Goal: Information Seeking & Learning: Learn about a topic

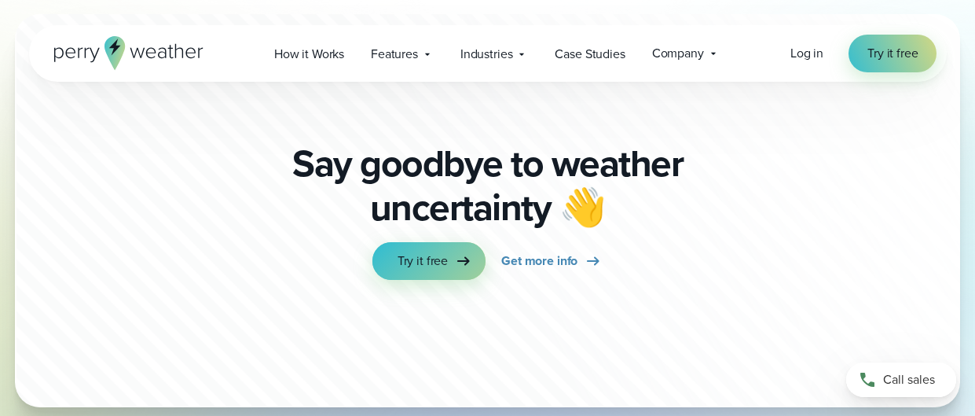
scroll to position [6240, 0]
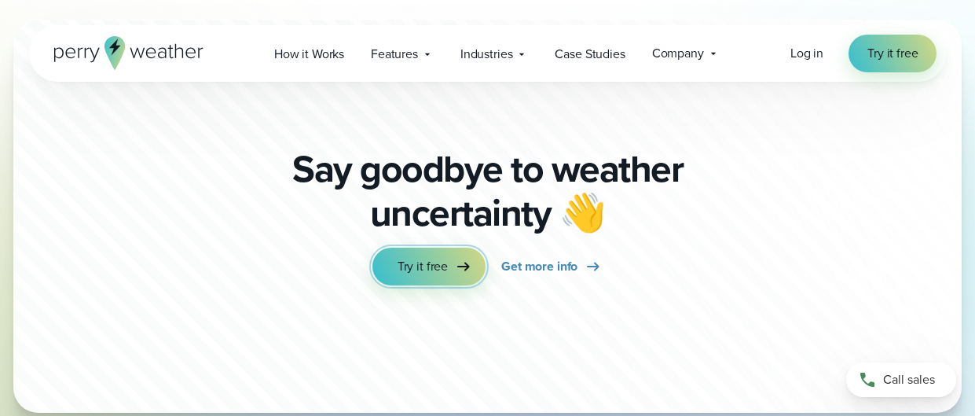
drag, startPoint x: 430, startPoint y: 292, endPoint x: 438, endPoint y: 309, distance: 18.3
click at [430, 285] on link "Try it free" at bounding box center [428, 267] width 113 height 38
click at [554, 276] on span "Get more info" at bounding box center [539, 266] width 76 height 19
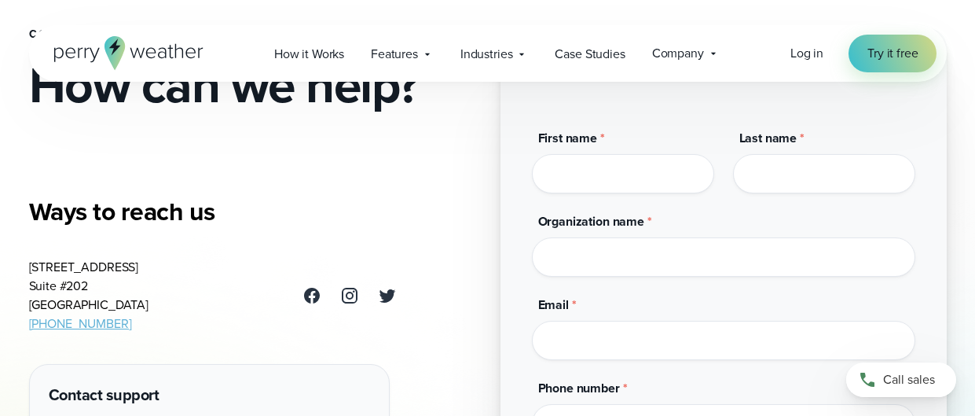
scroll to position [127, 0]
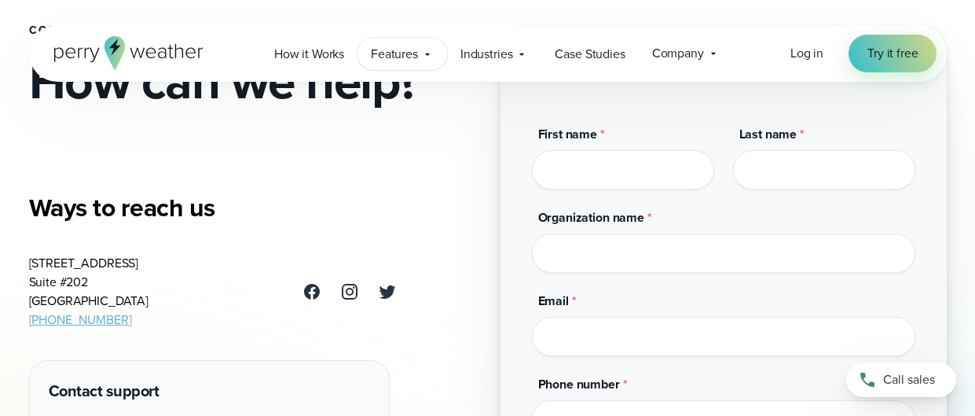
click at [394, 60] on span "Features" at bounding box center [394, 54] width 47 height 19
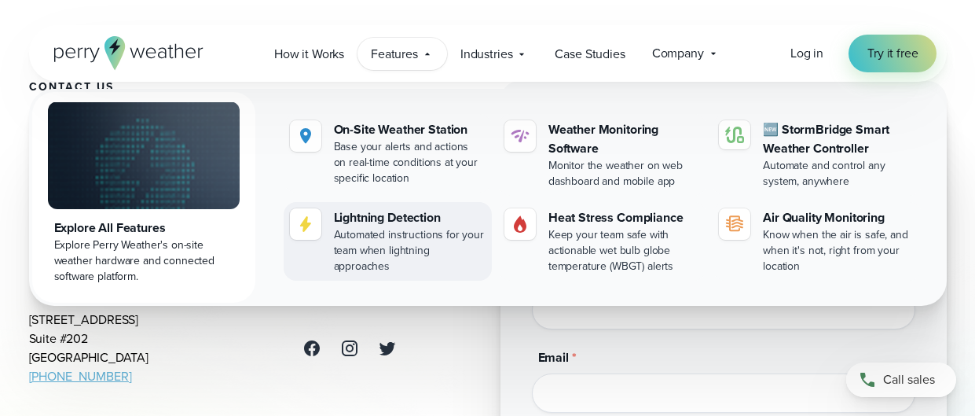
scroll to position [63, 0]
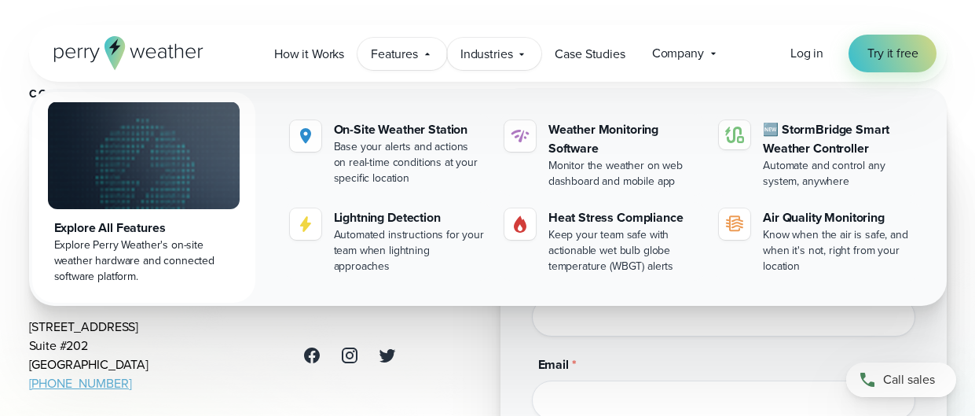
click at [516, 60] on div "Industries Featured Case Study How PGA of America is Prioritizing Golfer Safety…" at bounding box center [494, 54] width 95 height 32
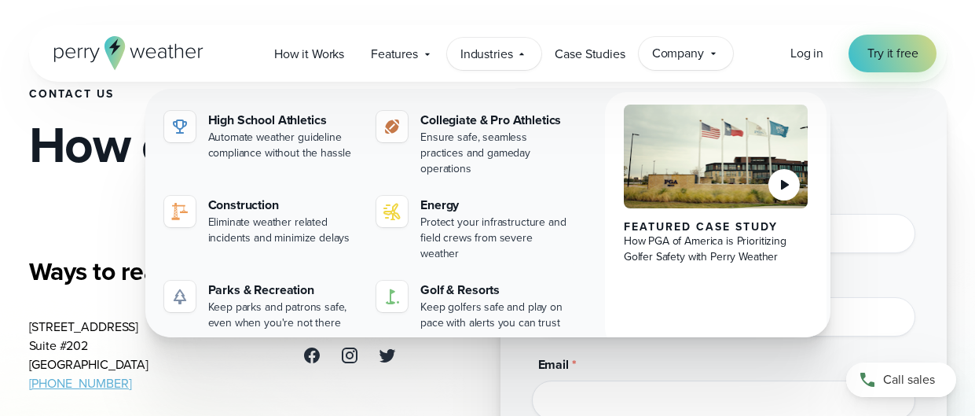
click at [708, 61] on div "Company Contact Us Reach out to us for sales or support questions" at bounding box center [686, 53] width 94 height 33
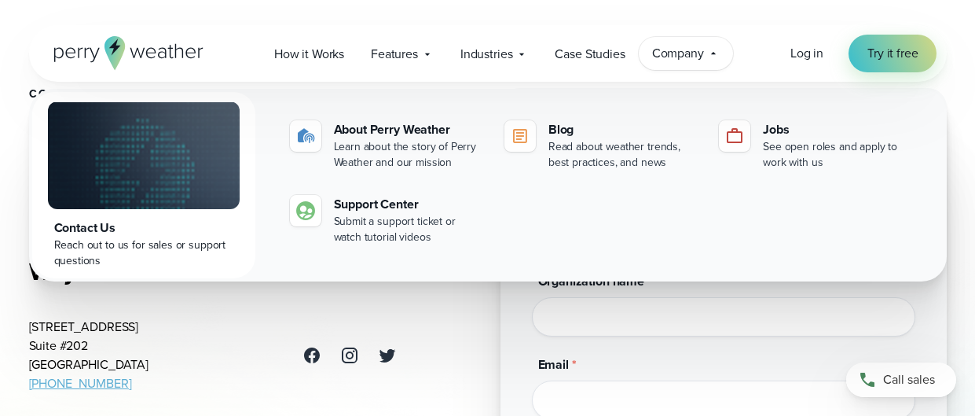
click at [458, 336] on div "Contact Us How can we help? Ways to reach us 3102 Oak Lawn Ave Suite #202 Dalla…" at bounding box center [488, 314] width 918 height 754
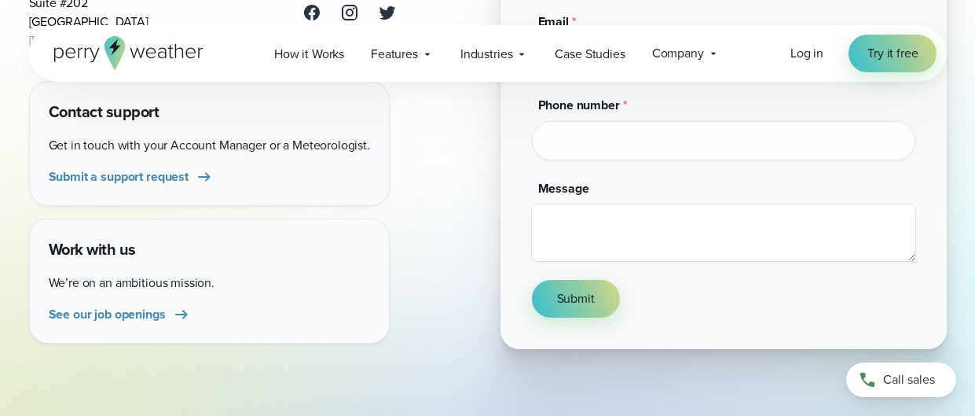
scroll to position [0, 0]
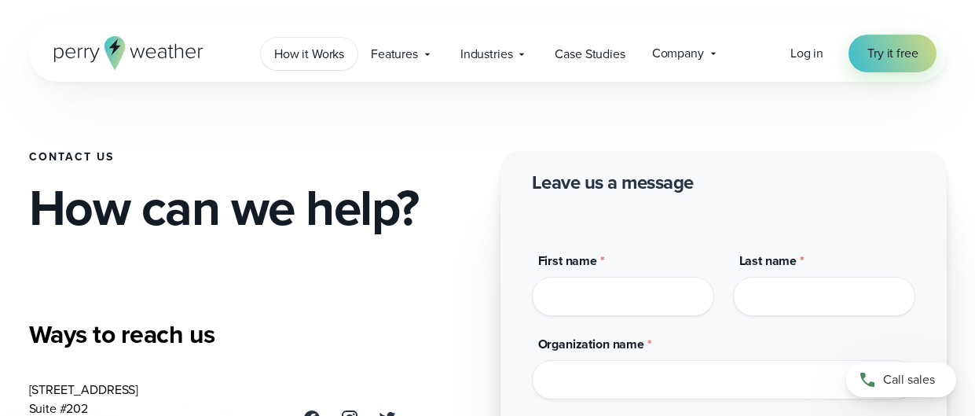
click at [332, 57] on span "How it Works" at bounding box center [309, 54] width 70 height 19
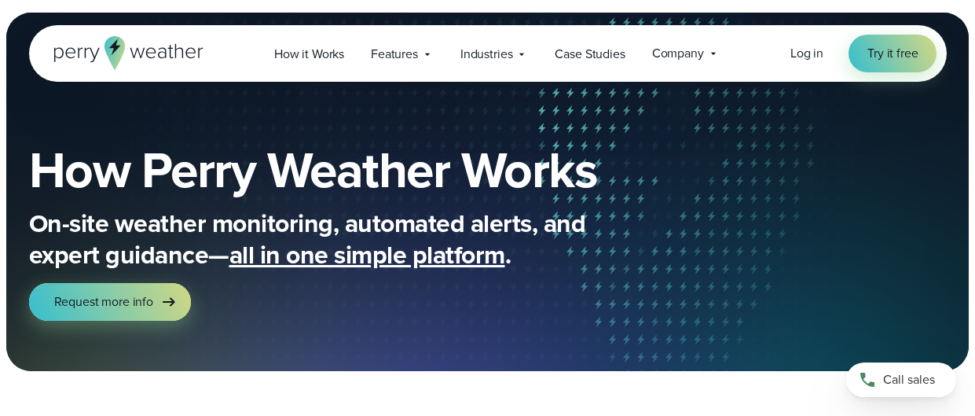
click at [155, 46] on icon at bounding box center [128, 53] width 149 height 34
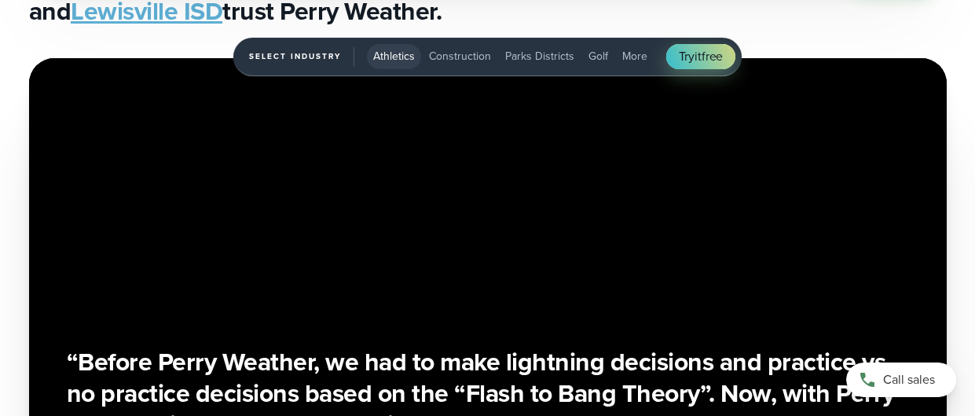
scroll to position [2775, 0]
